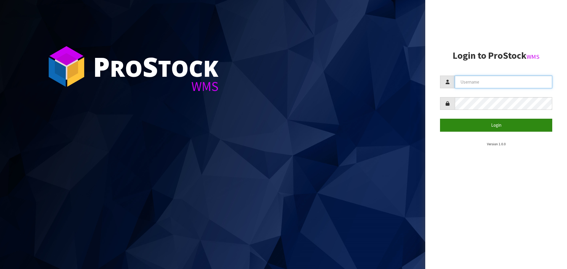
type input "[PERSON_NAME]"
click at [499, 131] on button "Login" at bounding box center [496, 125] width 112 height 13
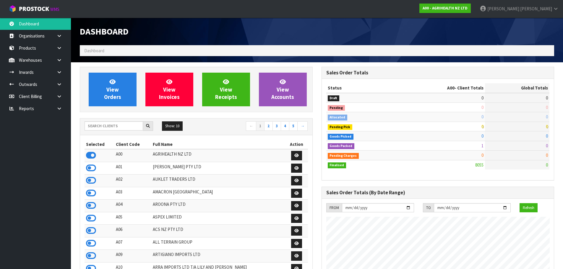
scroll to position [448, 241]
click at [100, 124] on input "text" at bounding box center [114, 125] width 59 height 9
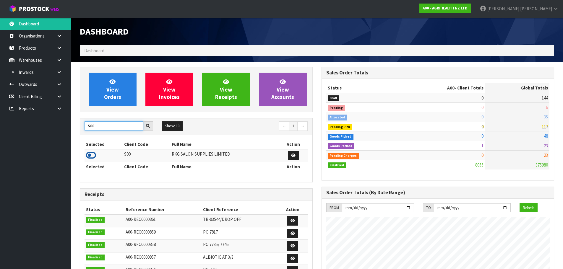
type input "S00"
click at [94, 155] on icon at bounding box center [91, 155] width 10 height 9
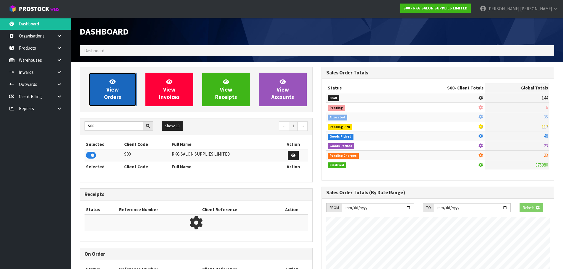
scroll to position [467, 241]
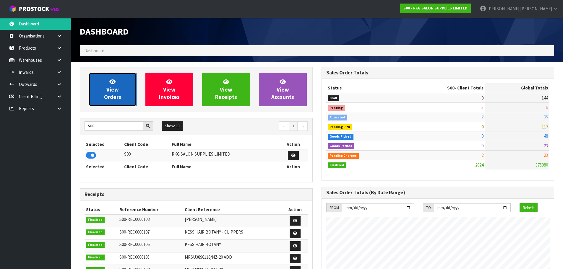
click at [111, 94] on span "View Orders" at bounding box center [112, 89] width 17 height 22
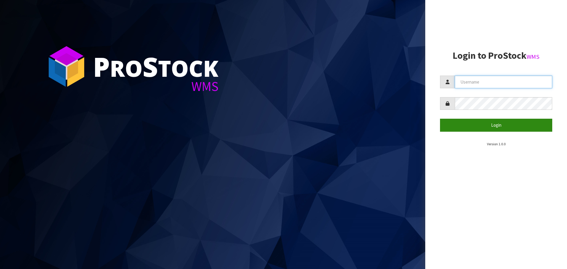
type input "[PERSON_NAME]"
click at [492, 124] on button "Login" at bounding box center [496, 125] width 112 height 13
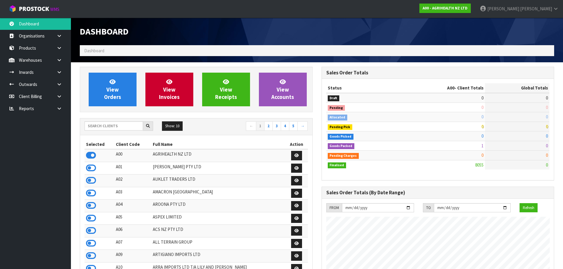
scroll to position [448, 241]
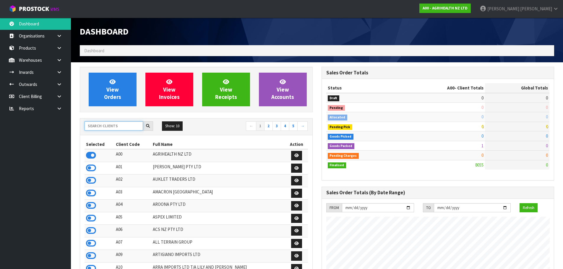
click at [109, 126] on input "text" at bounding box center [114, 125] width 59 height 9
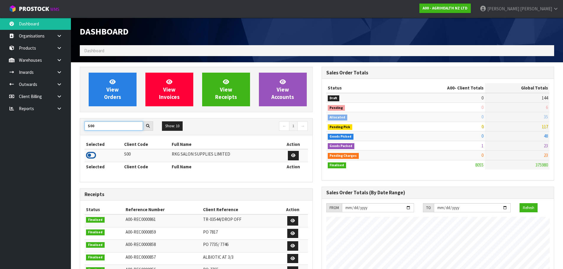
type input "S00"
click at [90, 156] on icon at bounding box center [91, 155] width 10 height 9
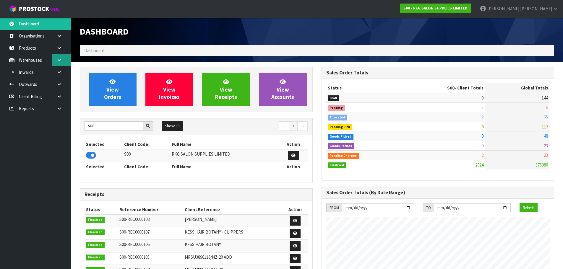
click at [57, 62] on link at bounding box center [61, 60] width 19 height 12
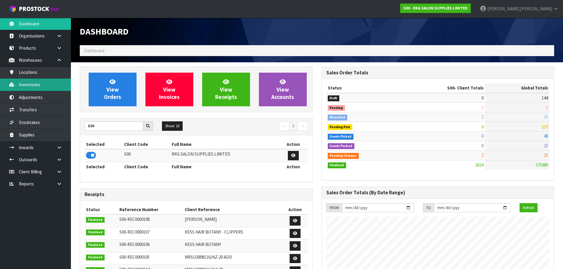
click at [31, 86] on link "Inventories" at bounding box center [35, 85] width 71 height 12
